Goal: Task Accomplishment & Management: Complete application form

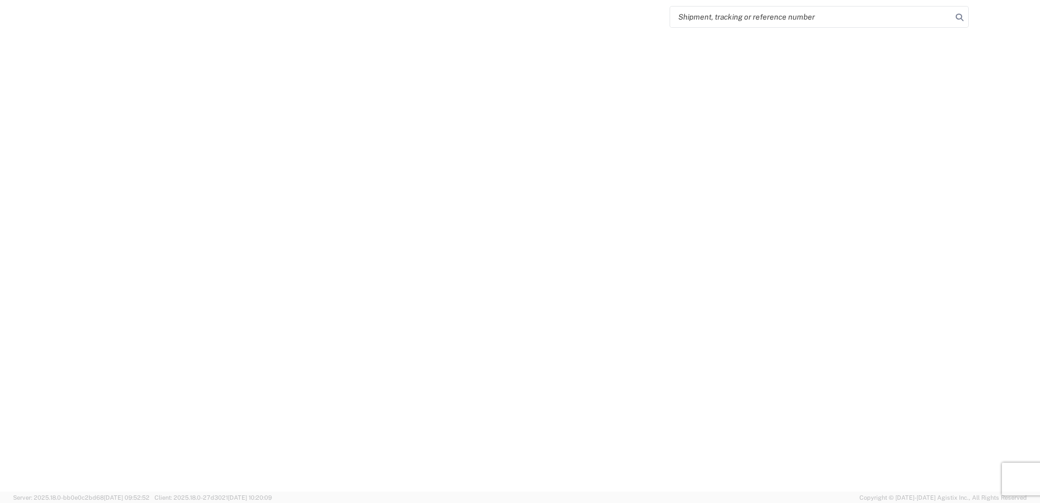
select select "FULL"
select select "LBS"
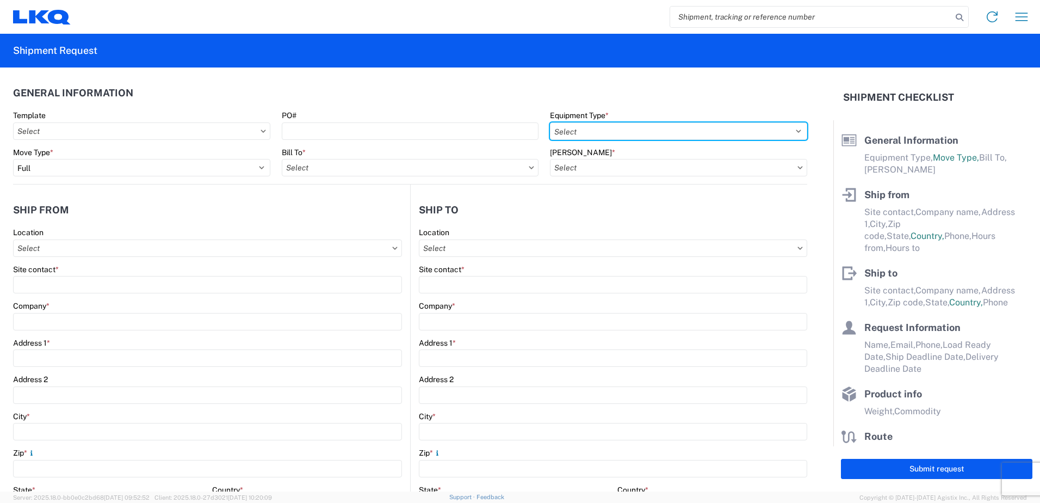
drag, startPoint x: 653, startPoint y: 123, endPoint x: 644, endPoint y: 141, distance: 20.2
click at [653, 123] on select "Select 53’ Dry Van Flatbed Dropdeck (van) Lowboy (flatbed) Rail" at bounding box center [678, 130] width 257 height 17
select select "STDV"
click at [550, 122] on select "Select 53’ Dry Van Flatbed Dropdeck (van) Lowboy (flatbed) Rail" at bounding box center [678, 130] width 257 height 17
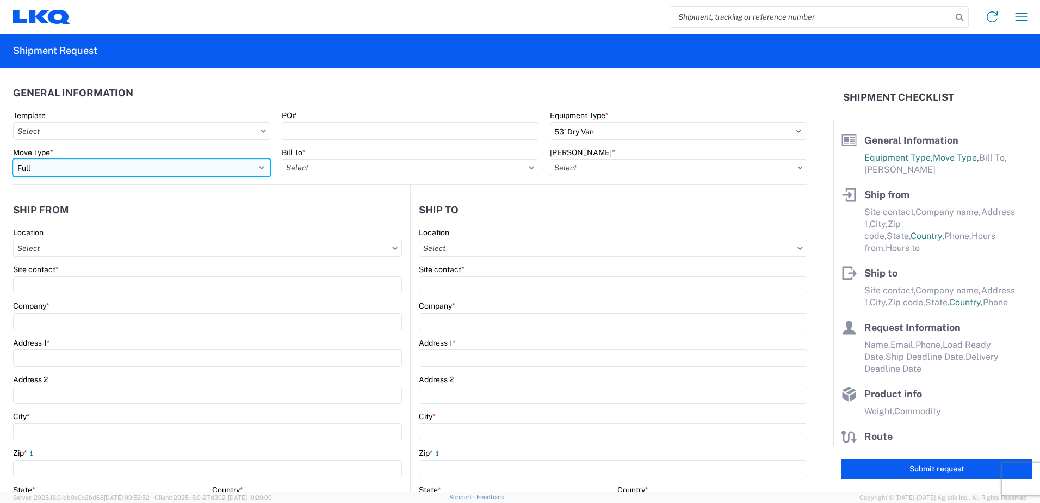
click at [163, 164] on select "Select Full Partial TL" at bounding box center [141, 167] width 257 height 17
click at [13, 159] on select "Select Full Partial TL" at bounding box center [141, 167] width 257 height 17
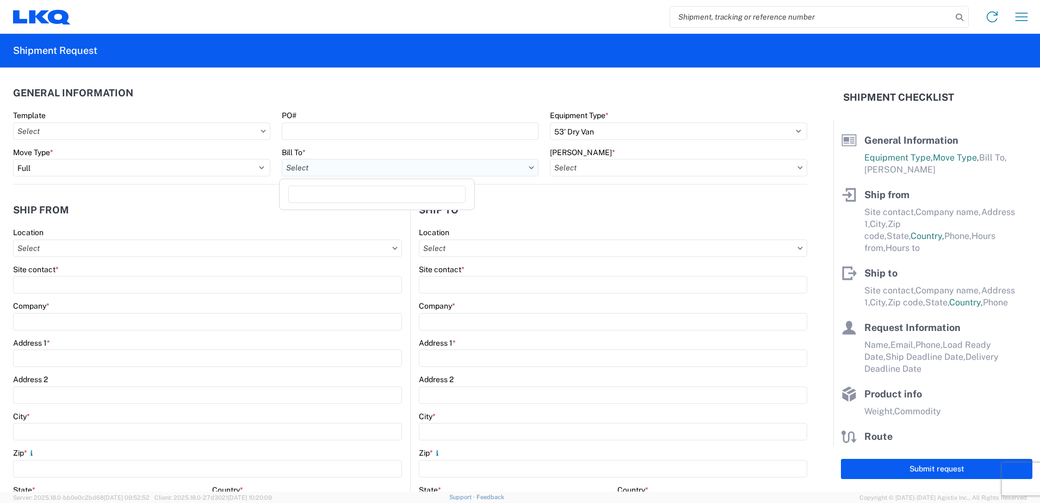
click at [339, 168] on input "Bill To *" at bounding box center [410, 167] width 257 height 17
type input "1760"
click at [340, 218] on div "1760 - LKQ Best Core" at bounding box center [377, 215] width 190 height 17
type input "1760 - LKQ Best Core"
click at [616, 174] on input "[PERSON_NAME] *" at bounding box center [678, 167] width 257 height 17
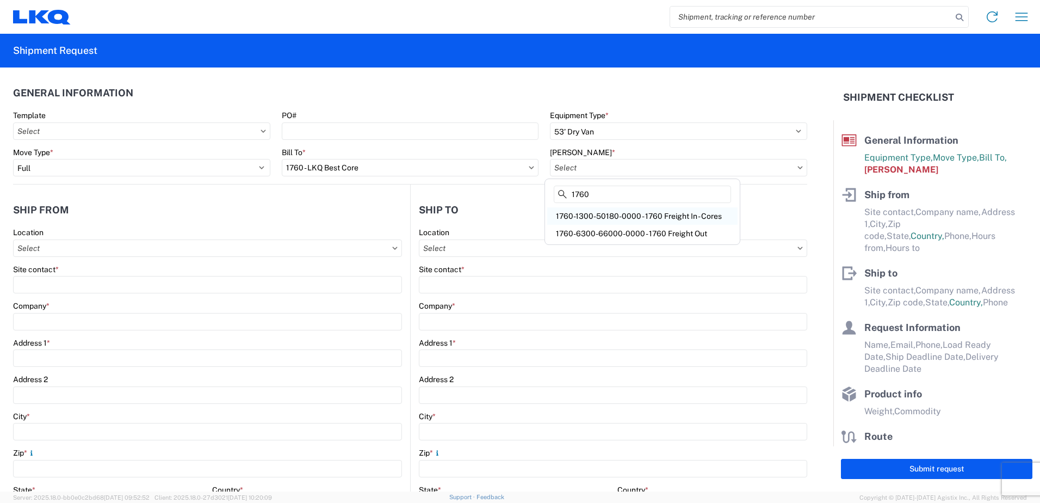
type input "1760"
click at [628, 217] on div "1760-1300-50180-0000 - 1760 Freight In - Cores" at bounding box center [642, 215] width 190 height 17
type input "1760-1300-50180-0000 - 1760 Freight In - Cores"
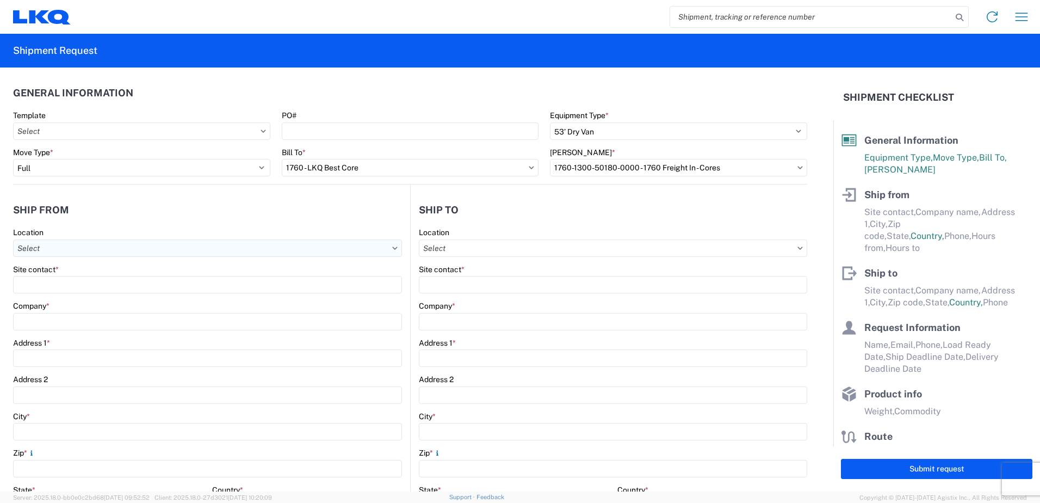
drag, startPoint x: 227, startPoint y: 259, endPoint x: 229, endPoint y: 249, distance: 10.5
click at [227, 259] on agx-form-control-wrapper-v2 "Location" at bounding box center [207, 245] width 389 height 37
click at [229, 249] on input "Location" at bounding box center [207, 247] width 389 height 17
type input "1157"
click at [136, 297] on div "1157 - LKQ [GEOGRAPHIC_DATA]" at bounding box center [111, 296] width 190 height 17
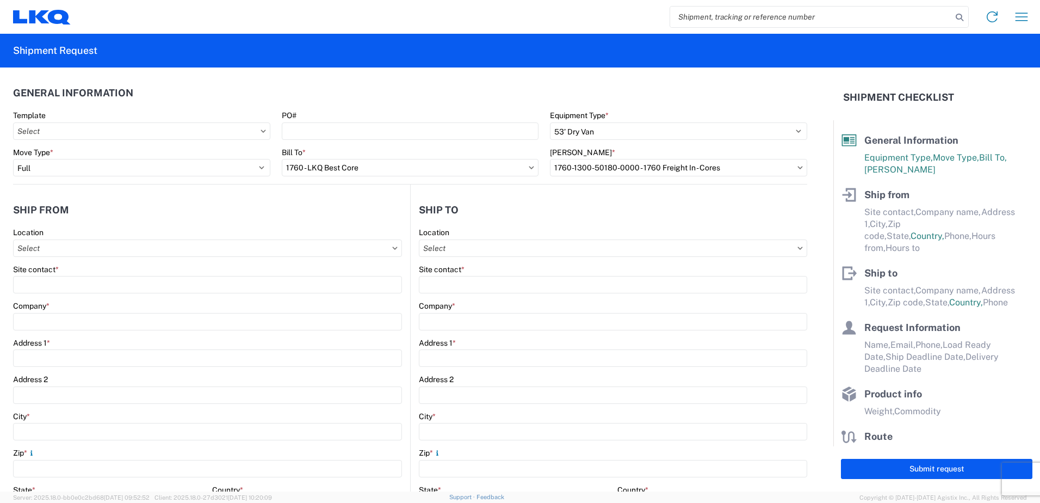
type input "1157 - LKQ [GEOGRAPHIC_DATA]"
type input "LKQ Corporation"
type input "[STREET_ADDRESS][PERSON_NAME]"
type input "[GEOGRAPHIC_DATA]"
type input "38141"
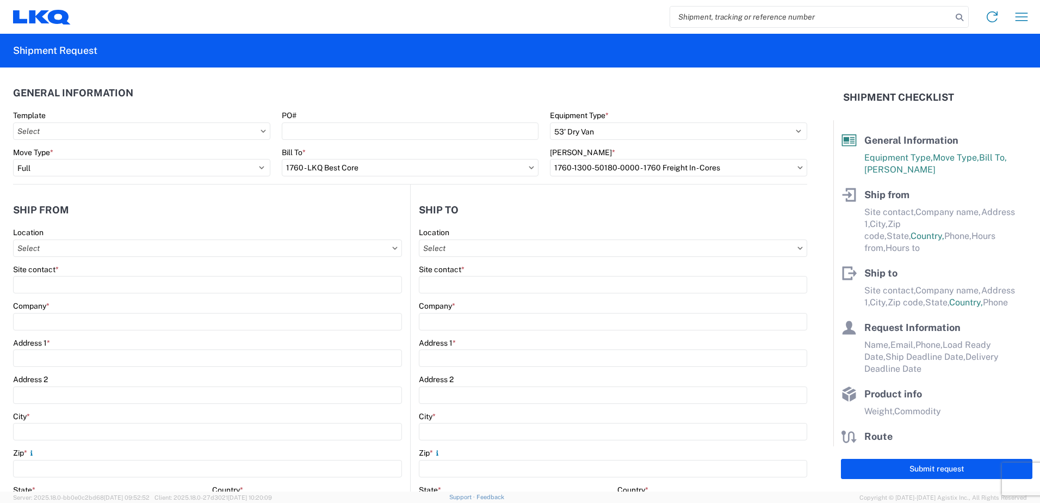
select select "TN"
select select "US"
type input "[PHONE_NUMBER]"
type input "07:00"
type input "17:00"
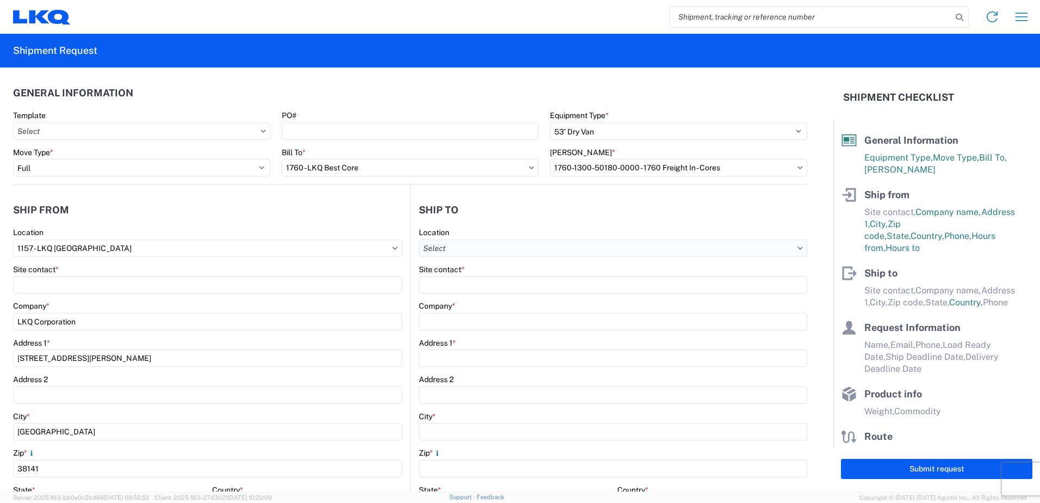
click at [472, 240] on input "Location" at bounding box center [613, 247] width 388 height 17
type input "1760"
click at [475, 293] on div "1760 - LKQ Best Core" at bounding box center [513, 296] width 190 height 17
type input "1760 - LKQ Best Core"
type input "LKQ Corporation"
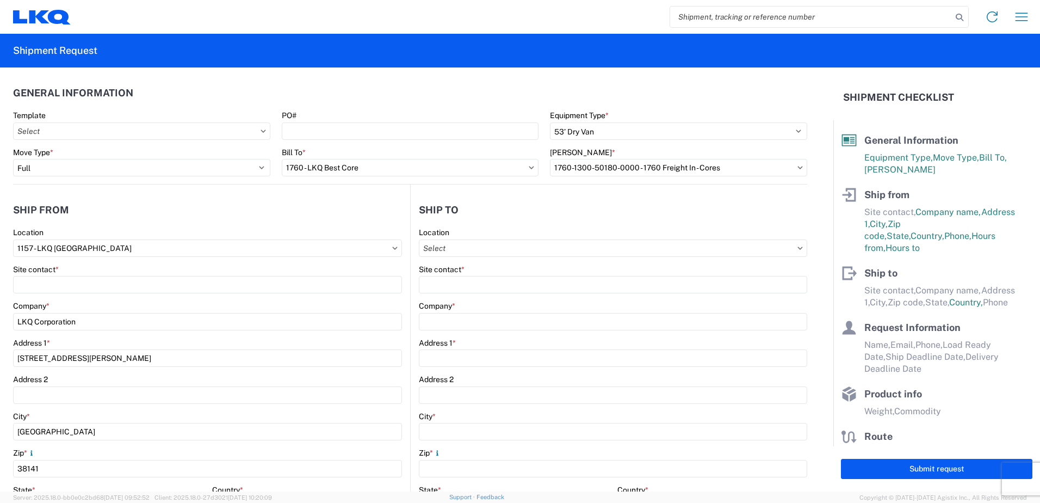
type input "[STREET_ADDRESS]"
type input "[GEOGRAPHIC_DATA]"
type input "77038"
select select "US"
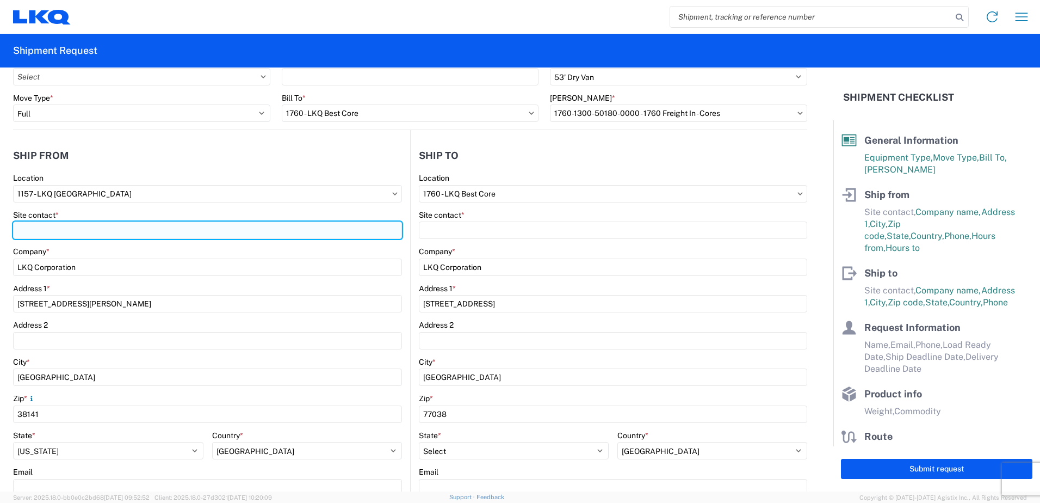
click at [146, 232] on input "Site contact *" at bounding box center [207, 229] width 389 height 17
type input "j"
type input "[PERSON_NAME]"
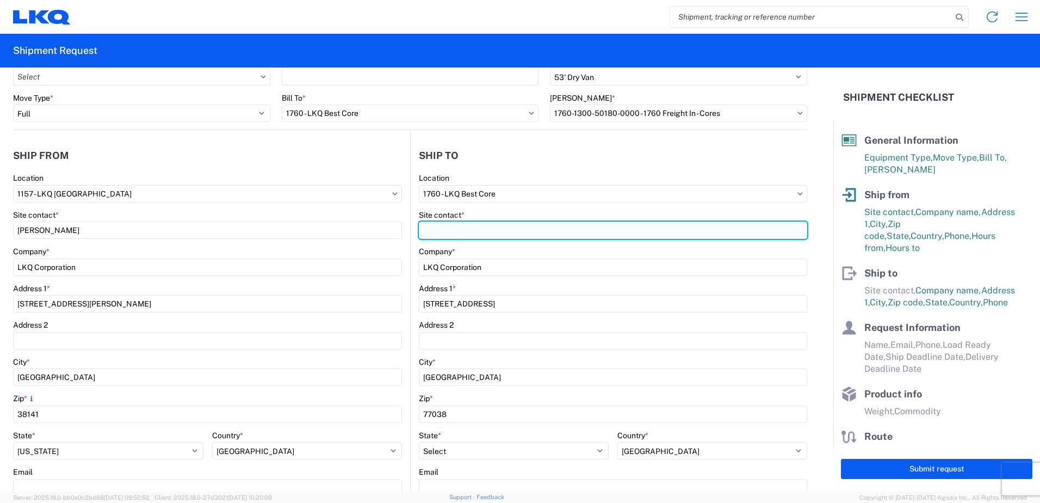
click at [430, 226] on input "Site contact *" at bounding box center [613, 229] width 388 height 17
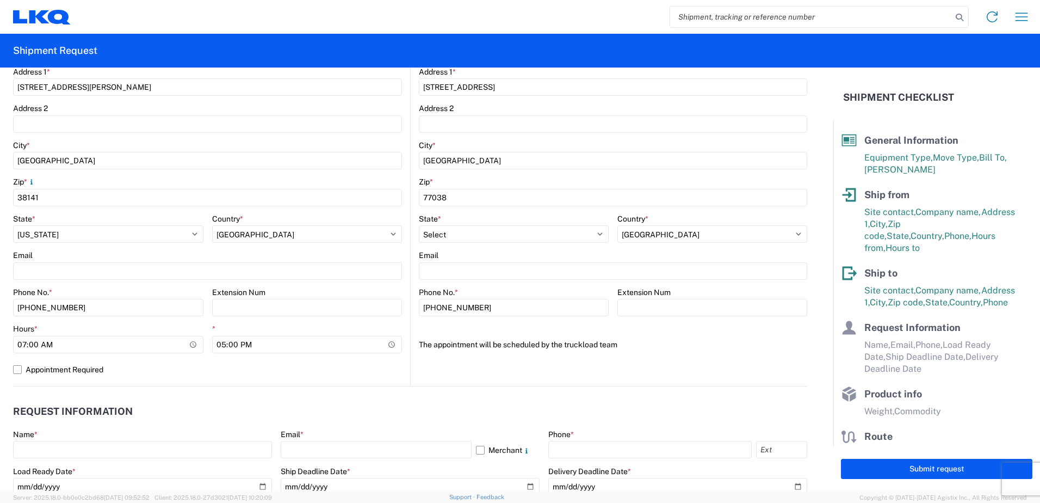
scroll to position [272, 0]
type input "returns"
click at [18, 368] on label "Appointment Required" at bounding box center [207, 368] width 389 height 17
click at [0, 0] on input "Appointment Required" at bounding box center [0, 0] width 0 height 0
select select "US"
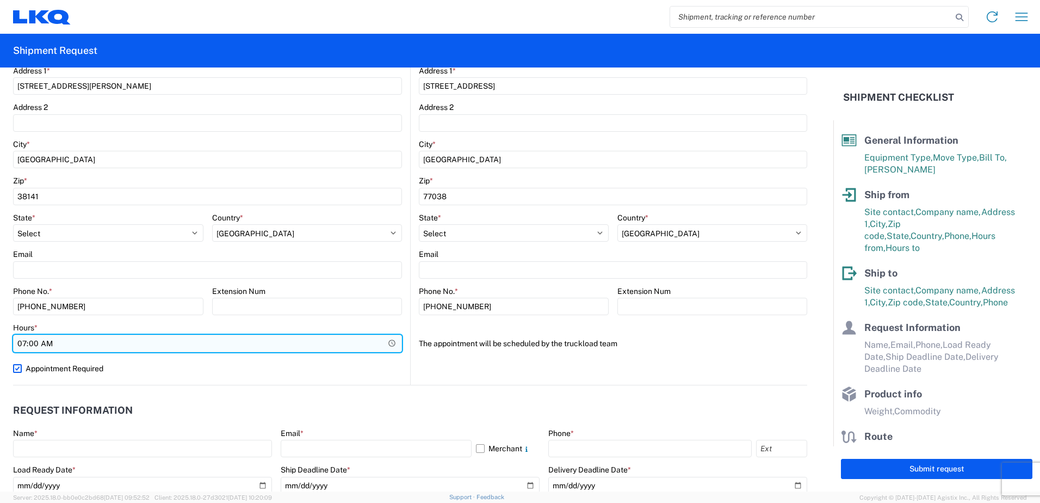
click at [23, 344] on input "07:00" at bounding box center [207, 343] width 389 height 17
type input "09:00"
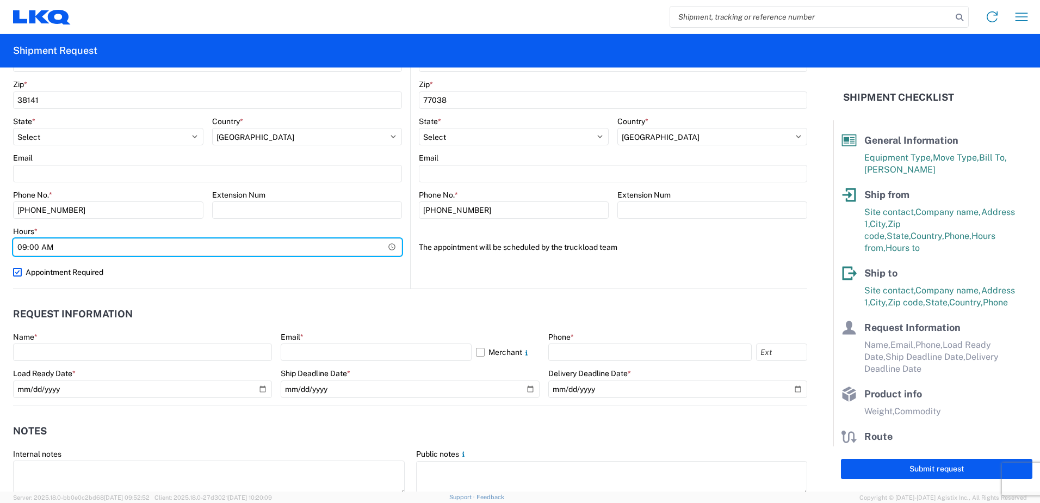
scroll to position [381, 0]
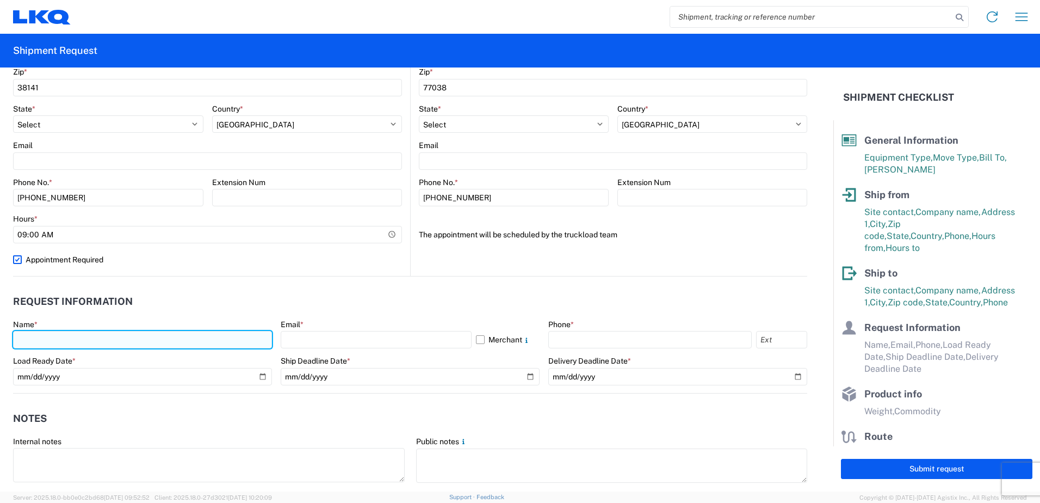
click at [122, 332] on input "text" at bounding box center [142, 339] width 259 height 17
type input "[PERSON_NAME]"
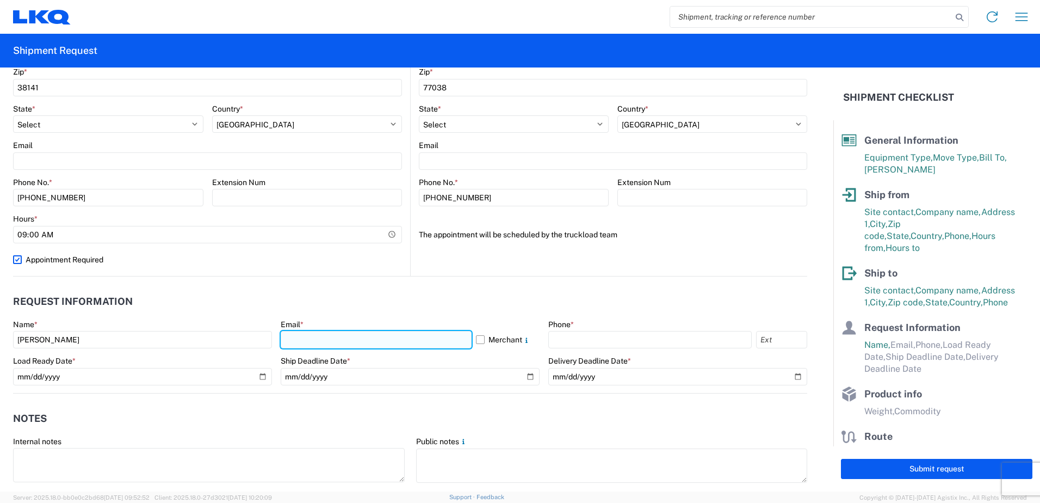
click at [356, 340] on input "text" at bounding box center [376, 339] width 191 height 17
type input "[EMAIL_ADDRESS][DOMAIN_NAME]"
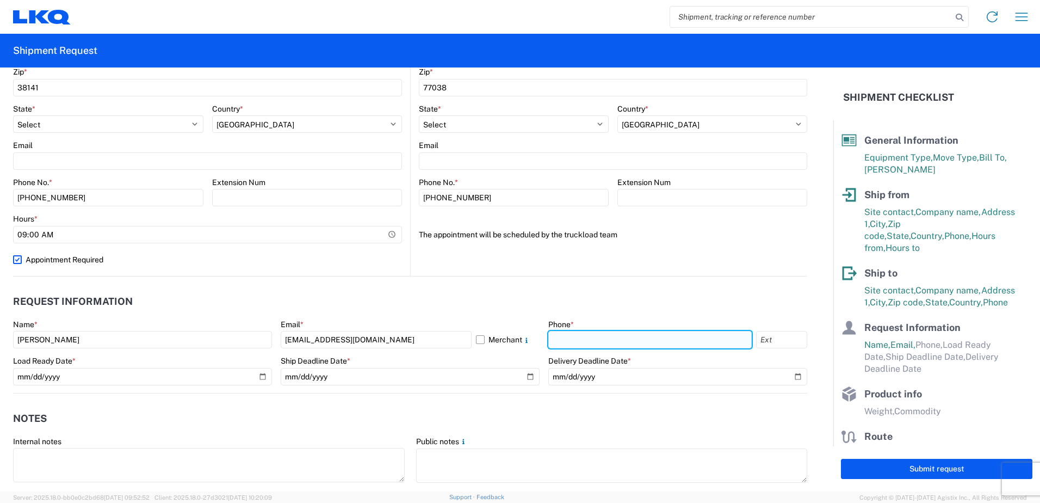
click at [589, 337] on input "text" at bounding box center [649, 339] width 203 height 17
type input "[PHONE_NUMBER]"
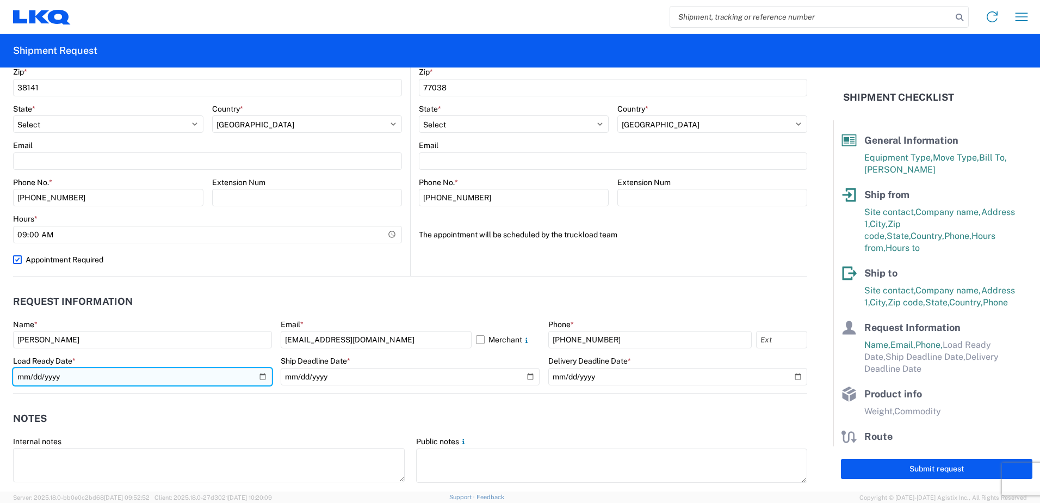
click at [266, 376] on input "date" at bounding box center [142, 376] width 259 height 17
click at [261, 377] on input "date" at bounding box center [142, 376] width 259 height 17
type input "[DATE]"
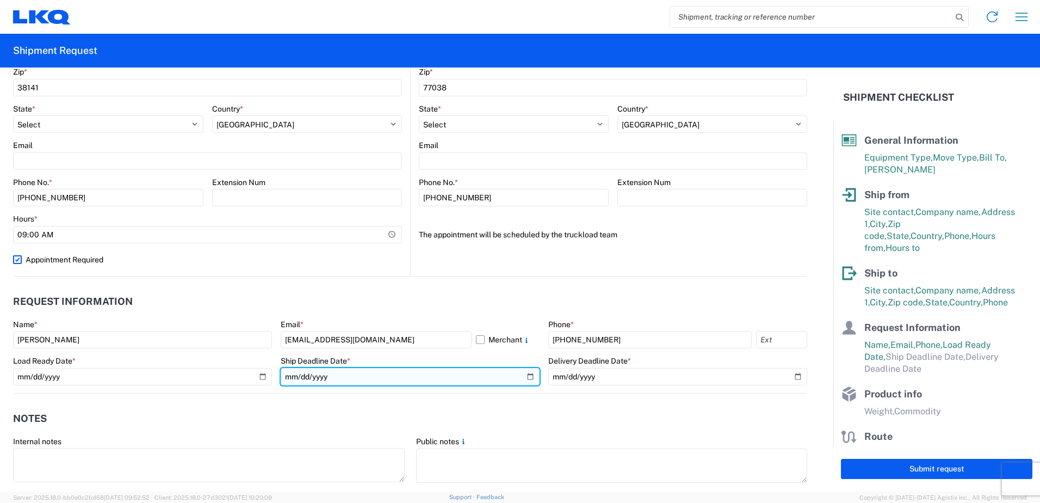
click at [337, 379] on input "date" at bounding box center [410, 376] width 259 height 17
click at [534, 378] on input "date" at bounding box center [410, 376] width 259 height 17
click at [528, 378] on input "date" at bounding box center [410, 376] width 259 height 17
type input "[DATE]"
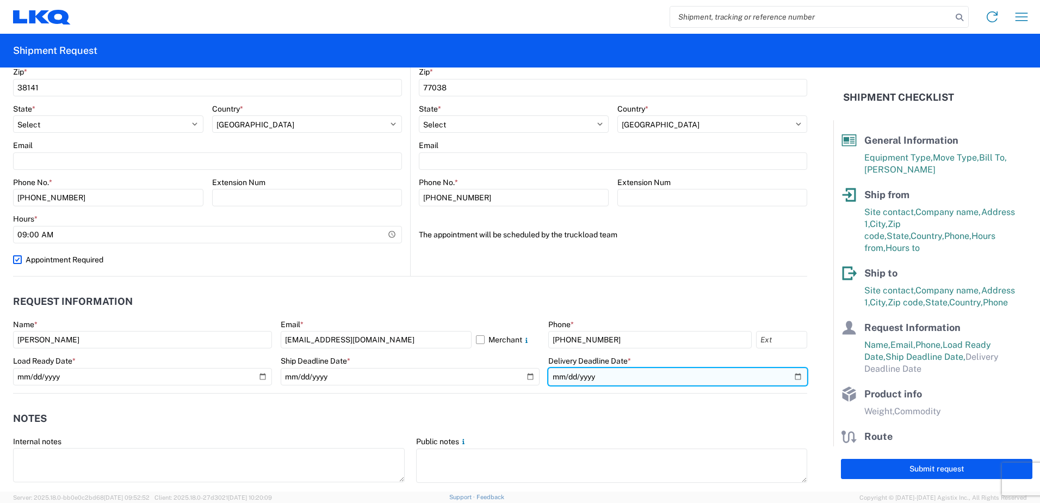
click at [786, 377] on input "date" at bounding box center [677, 376] width 259 height 17
type input "[DATE]"
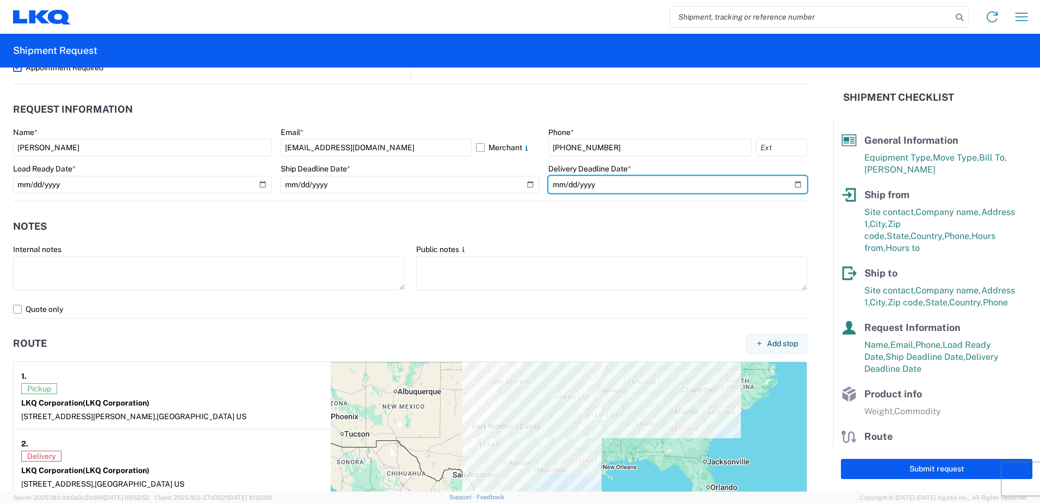
scroll to position [598, 0]
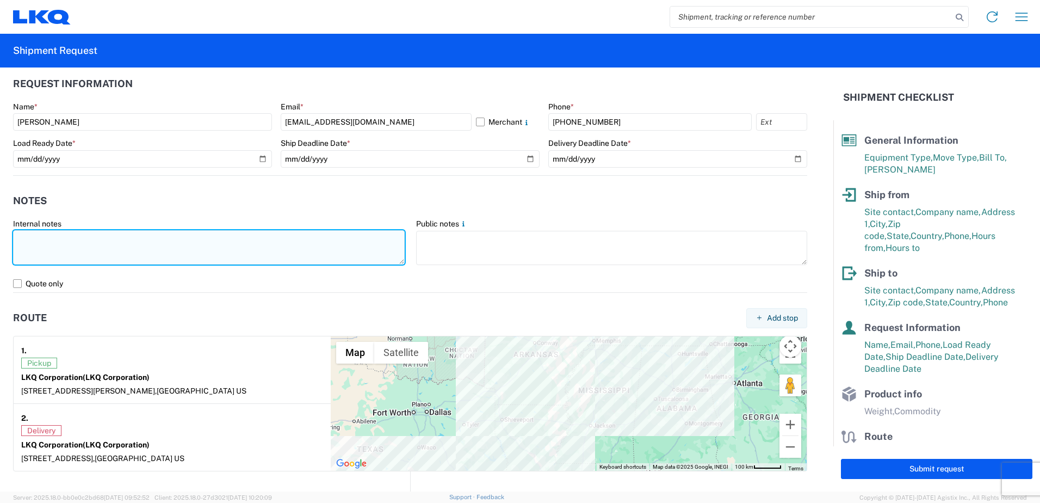
click at [108, 259] on textarea at bounding box center [209, 247] width 392 height 34
type textarea "n"
drag, startPoint x: 121, startPoint y: 237, endPoint x: 16, endPoint y: 240, distance: 105.0
click at [16, 240] on textarea "I need this pick up at 9:00am" at bounding box center [209, 247] width 392 height 34
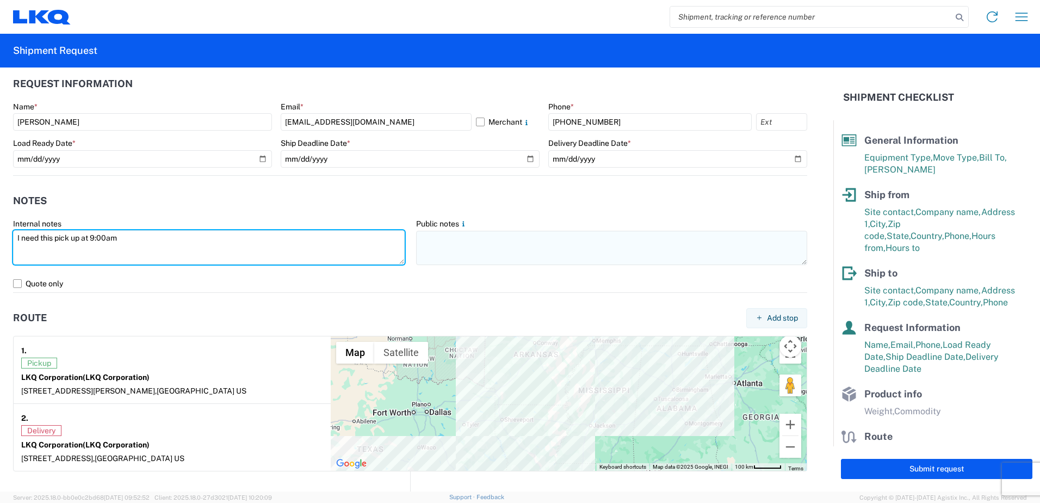
type textarea "I need this pick up at 9:00am"
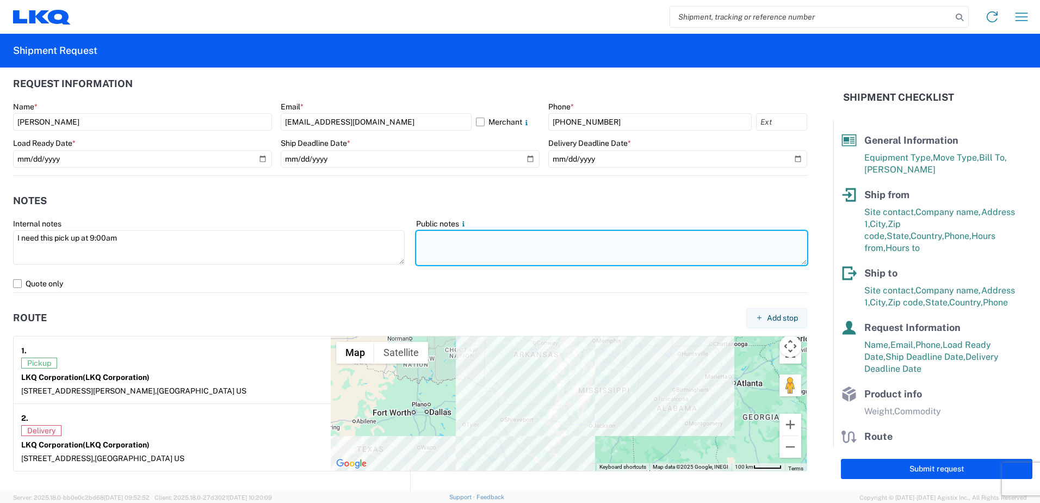
click at [535, 253] on textarea at bounding box center [612, 248] width 392 height 34
paste textarea "I need this pick up at 9:00am"
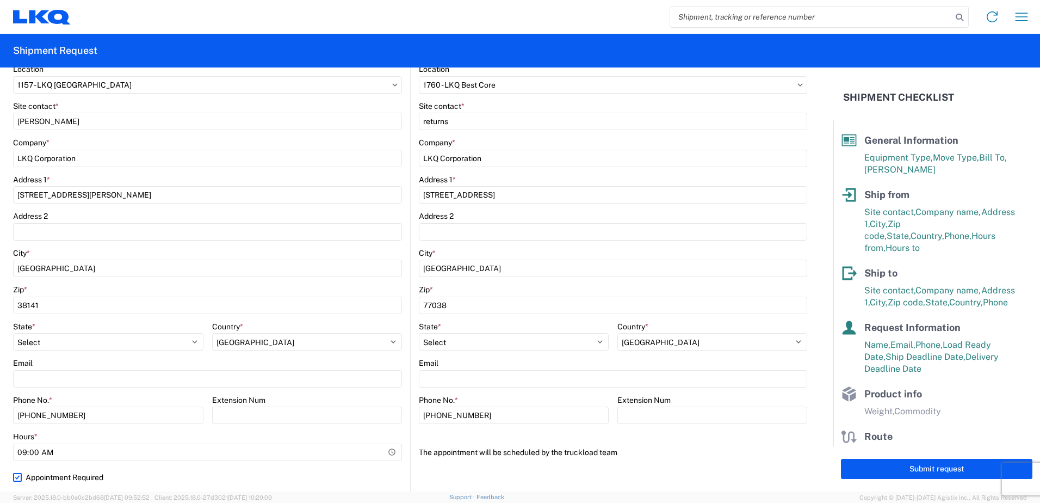
scroll to position [218, 0]
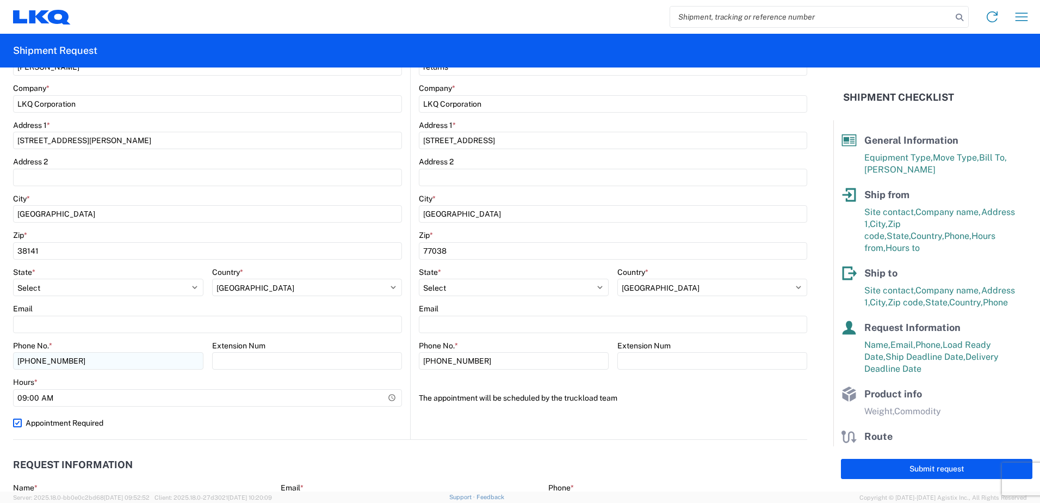
type textarea "I need this pick up at 9:00am"
drag, startPoint x: 50, startPoint y: 365, endPoint x: 7, endPoint y: 364, distance: 43.0
click at [7, 364] on form "General Information Template PO# Equipment Type * Select 53’ Dry Van Flatbed Dr…" at bounding box center [416, 279] width 833 height 424
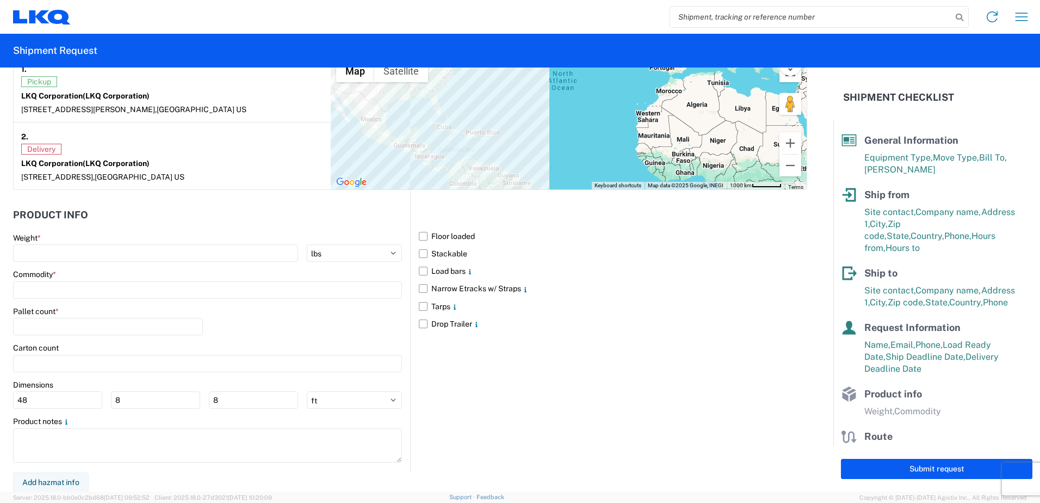
scroll to position [881, 0]
type input "[PHONE_NUMBER]"
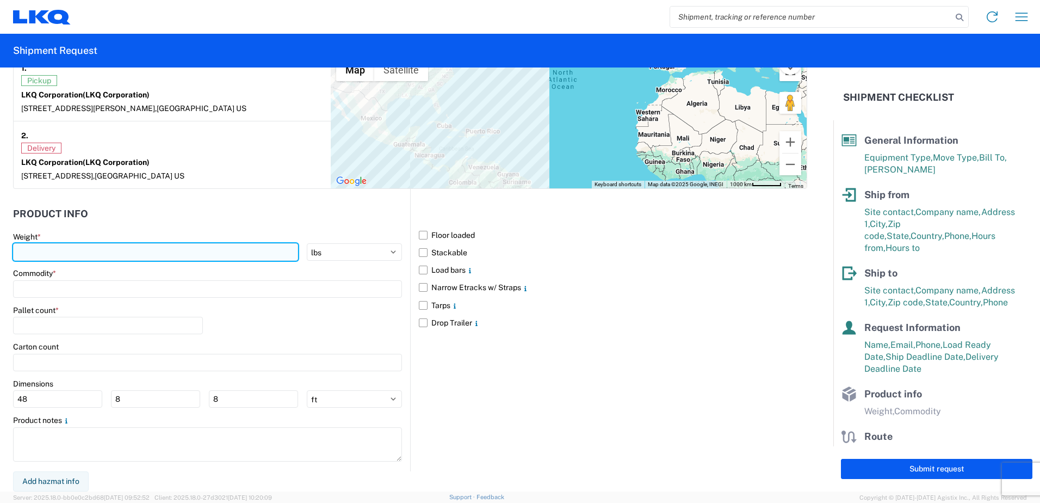
click at [176, 260] on input "number" at bounding box center [155, 251] width 285 height 17
type input "22000"
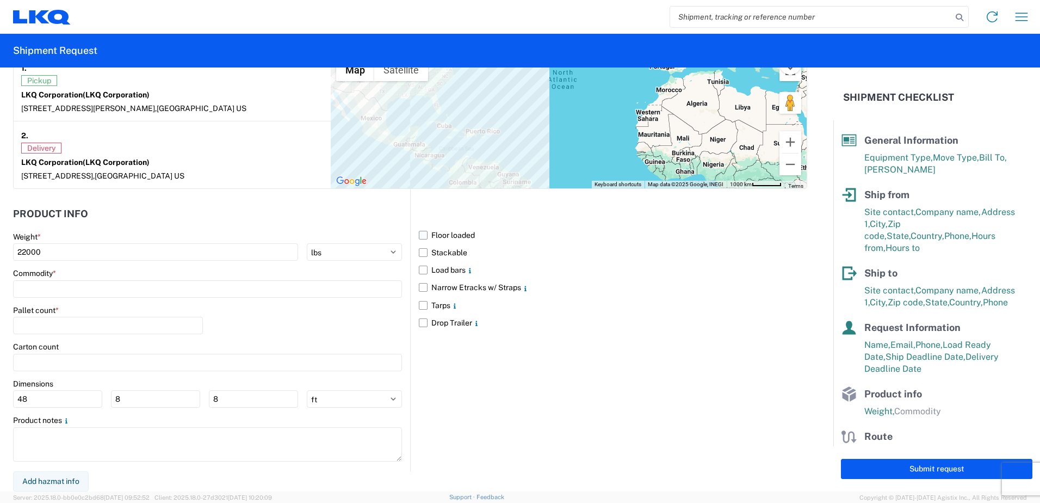
click at [422, 231] on label "Floor loaded" at bounding box center [613, 234] width 388 height 17
click at [0, 0] on input "Floor loaded" at bounding box center [0, 0] width 0 height 0
click at [129, 289] on input at bounding box center [207, 288] width 389 height 17
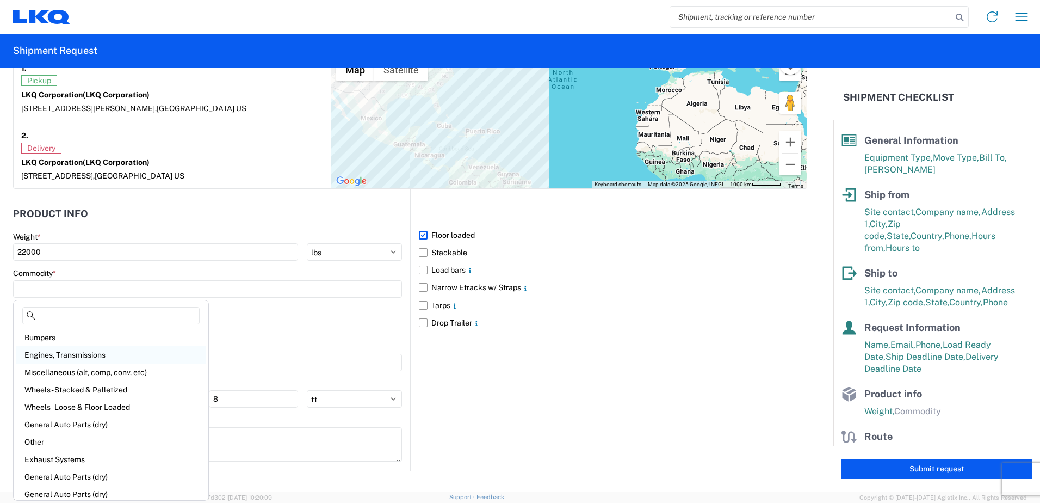
click at [92, 351] on div "Engines, Transmissions" at bounding box center [111, 354] width 190 height 17
type input "Engines, Transmissions"
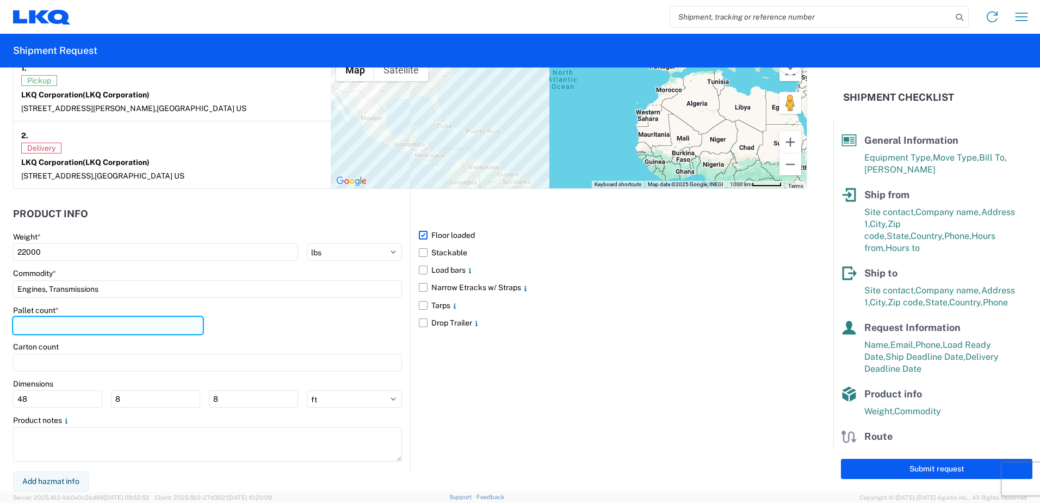
click at [101, 330] on input "number" at bounding box center [108, 325] width 190 height 17
click at [219, 334] on div "Pallet count * 22" at bounding box center [207, 323] width 389 height 37
click at [106, 332] on input "22" at bounding box center [108, 325] width 190 height 17
type input "2"
click at [331, 331] on div "Pallet count * 24" at bounding box center [207, 323] width 389 height 37
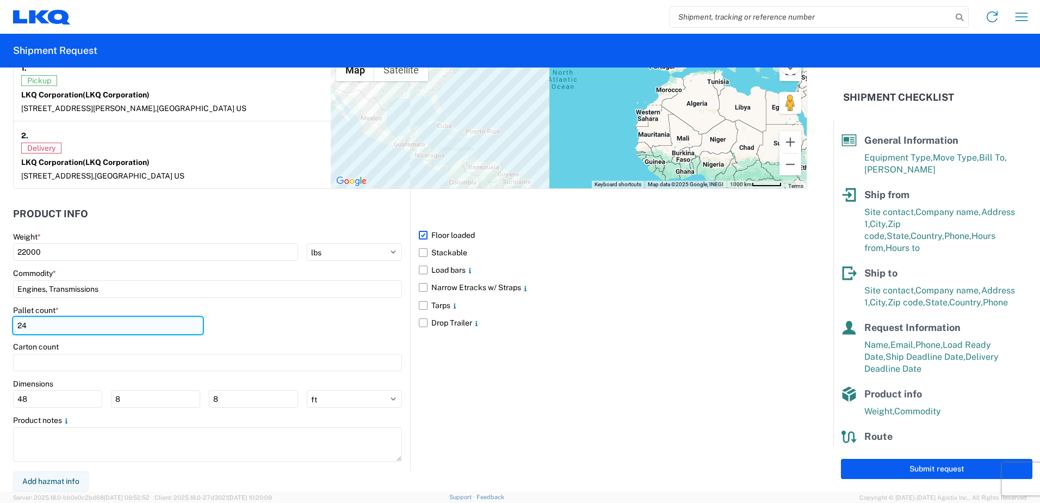
click at [64, 325] on input "24" at bounding box center [108, 325] width 190 height 17
click at [71, 324] on input "22" at bounding box center [108, 325] width 190 height 17
type input "22"
click at [306, 343] on div "Carton count" at bounding box center [207, 347] width 389 height 10
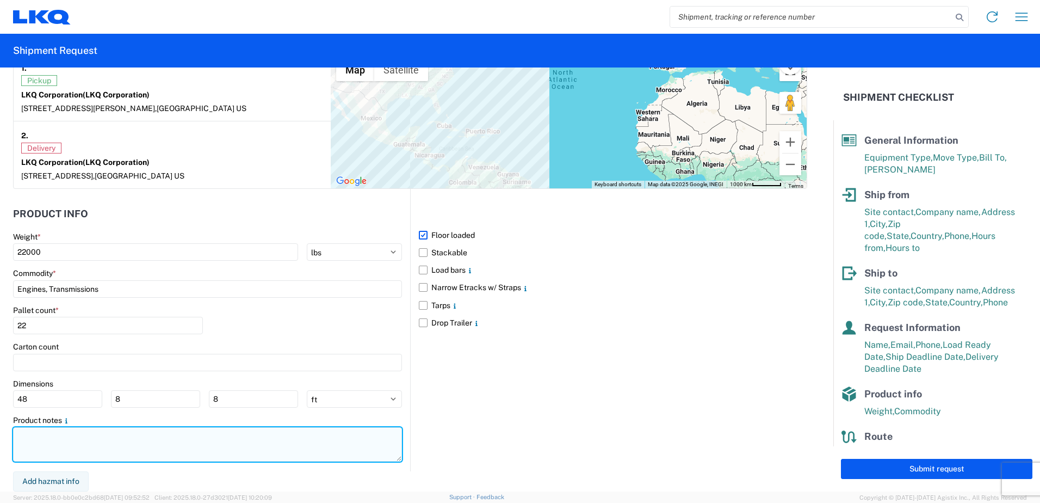
drag, startPoint x: 20, startPoint y: 443, endPoint x: 23, endPoint y: 436, distance: 7.3
click at [21, 443] on textarea at bounding box center [207, 444] width 389 height 34
paste textarea "I need this pick up at 9:00am"
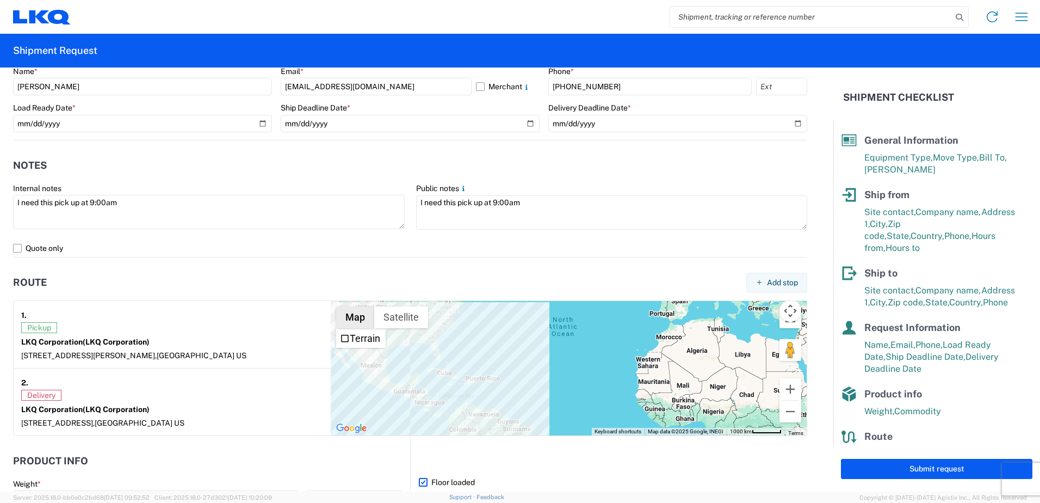
scroll to position [609, 0]
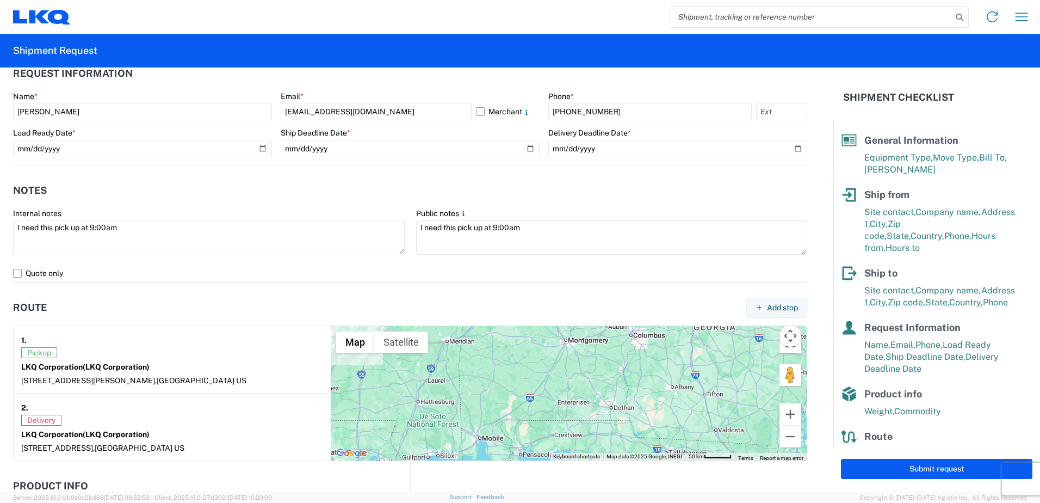
type textarea "I need this pick up at 9:00am"
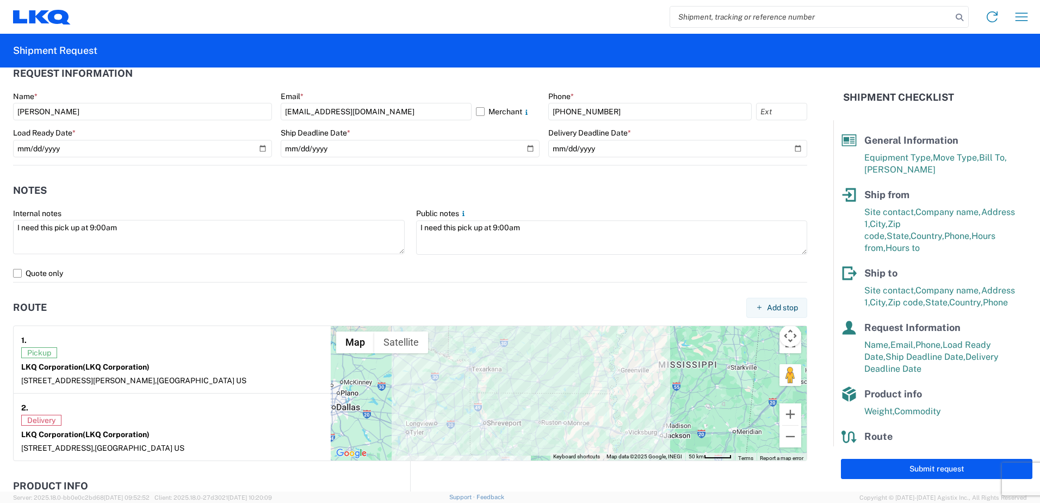
drag, startPoint x: 370, startPoint y: 374, endPoint x: 628, endPoint y: 442, distance: 266.2
click at [647, 459] on div "Map Terrain Satellite Labels Keyboard shortcuts Map Data Map data ©2025 Google,…" at bounding box center [569, 393] width 476 height 134
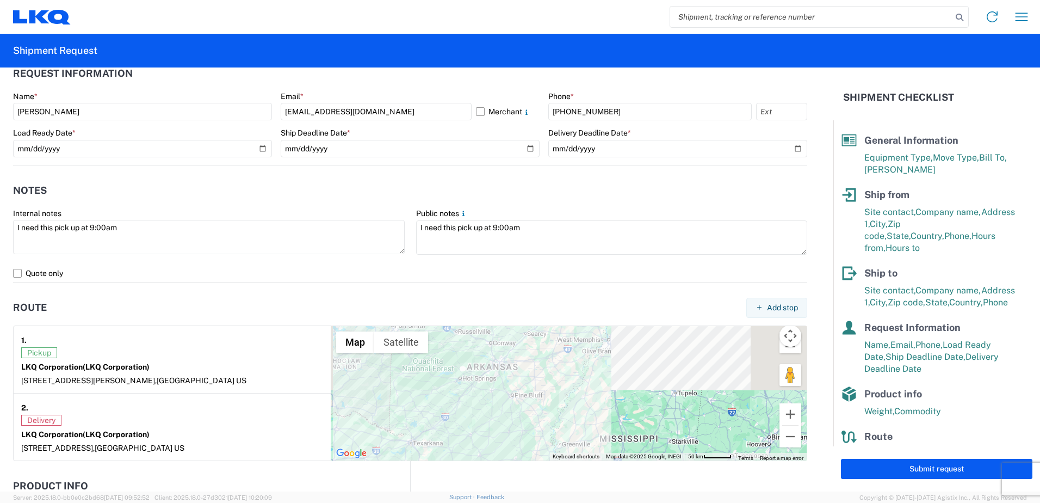
drag, startPoint x: 543, startPoint y: 415, endPoint x: 504, endPoint y: 470, distance: 67.8
click at [505, 474] on form "General Information Template PO# Equipment Type * Select 53’ Dry Van Flatbed Dr…" at bounding box center [416, 279] width 833 height 424
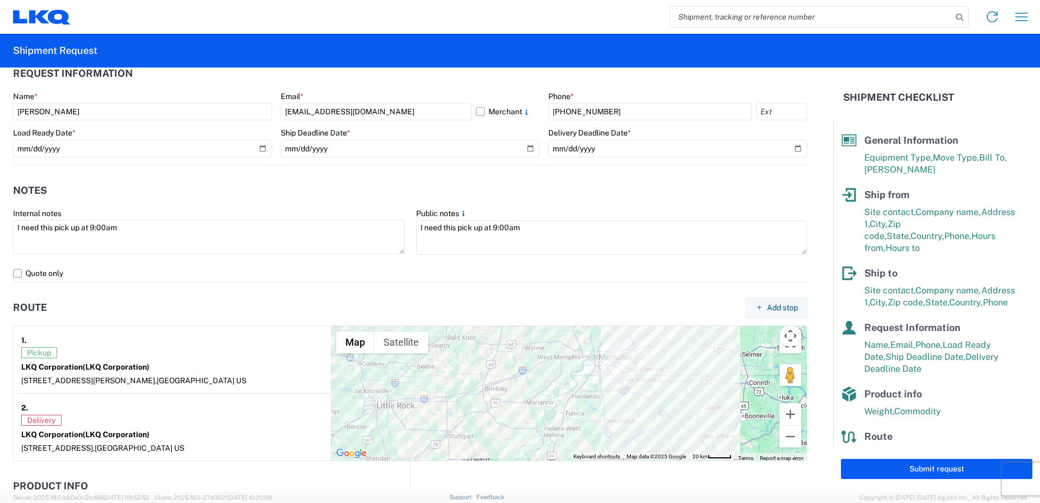
click at [608, 279] on label "Quote only" at bounding box center [410, 272] width 794 height 17
click at [0, 0] on input "Quote only" at bounding box center [0, 0] width 0 height 0
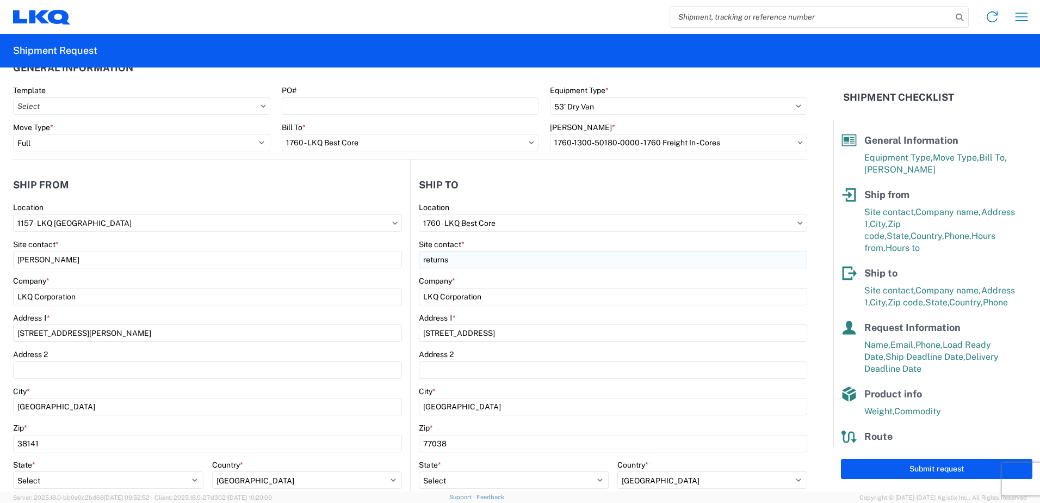
scroll to position [0, 0]
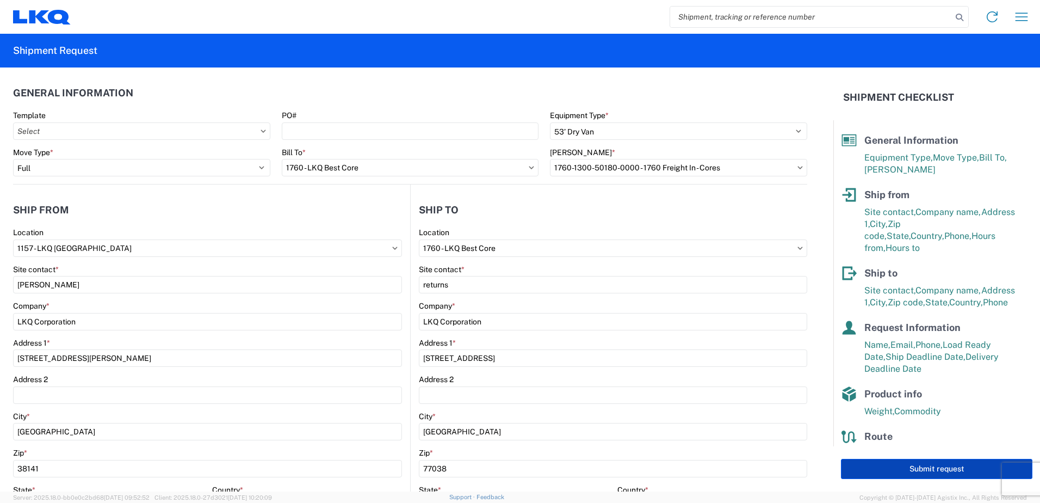
click at [895, 467] on button "Submit request" at bounding box center [936, 469] width 191 height 20
select select "US"
